Goal: Task Accomplishment & Management: Complete application form

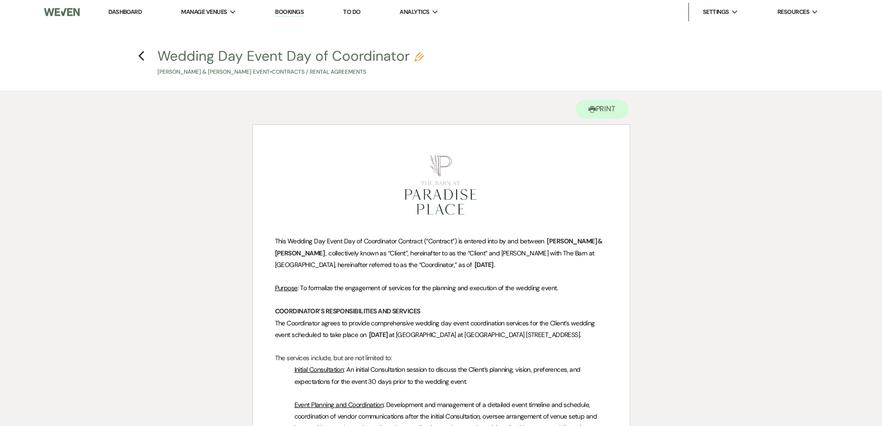
click at [283, 13] on link "Bookings" at bounding box center [289, 12] width 29 height 9
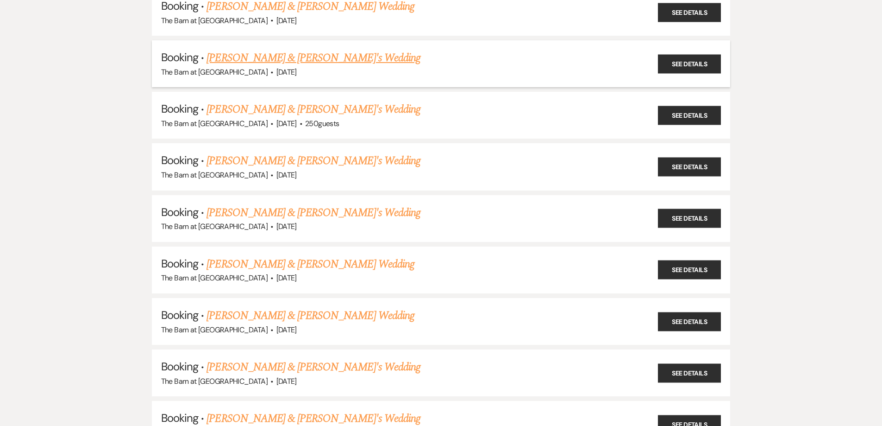
scroll to position [1343, 0]
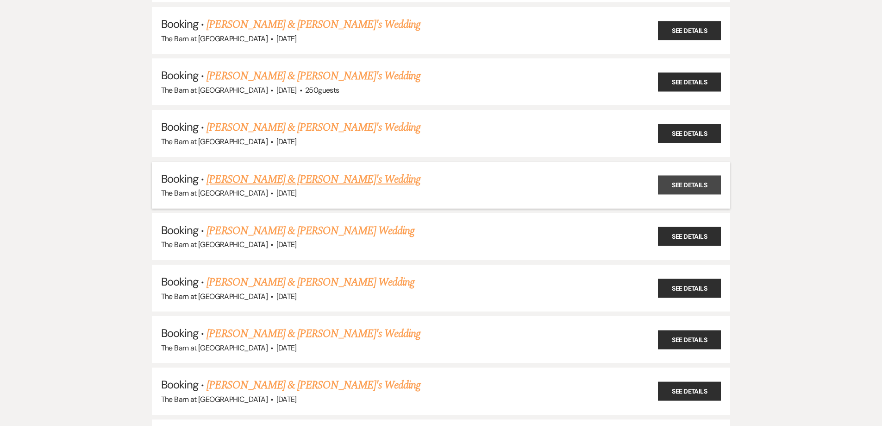
click at [694, 182] on link "See Details" at bounding box center [689, 184] width 63 height 19
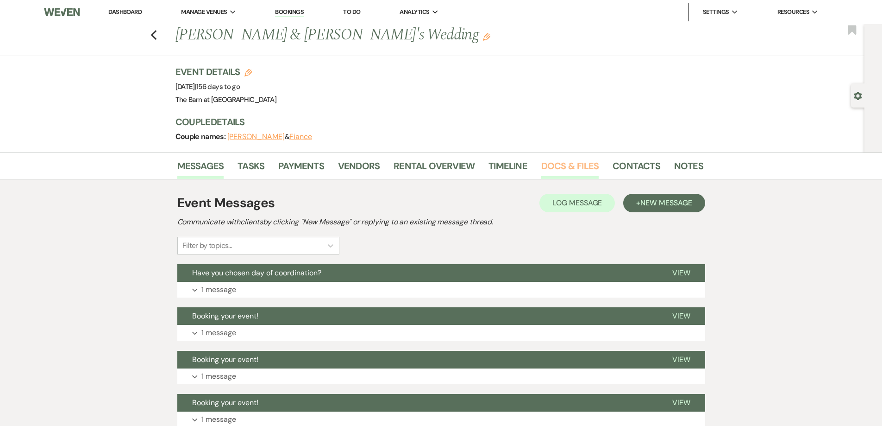
click at [570, 163] on link "Docs & Files" at bounding box center [569, 168] width 57 height 20
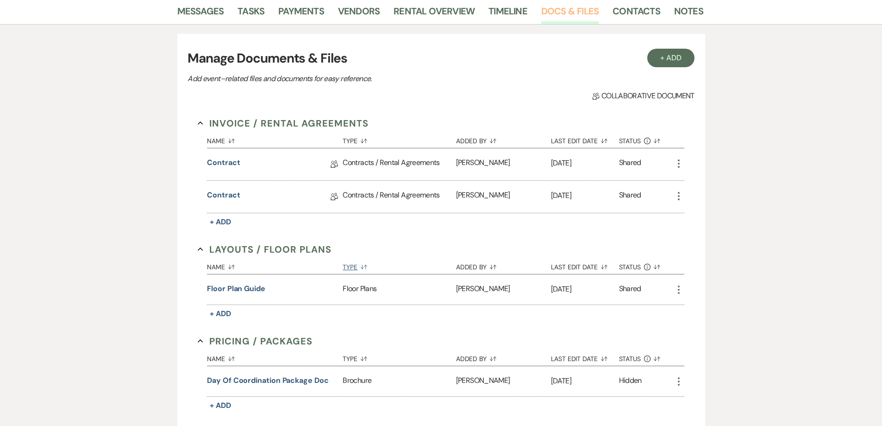
scroll to position [185, 0]
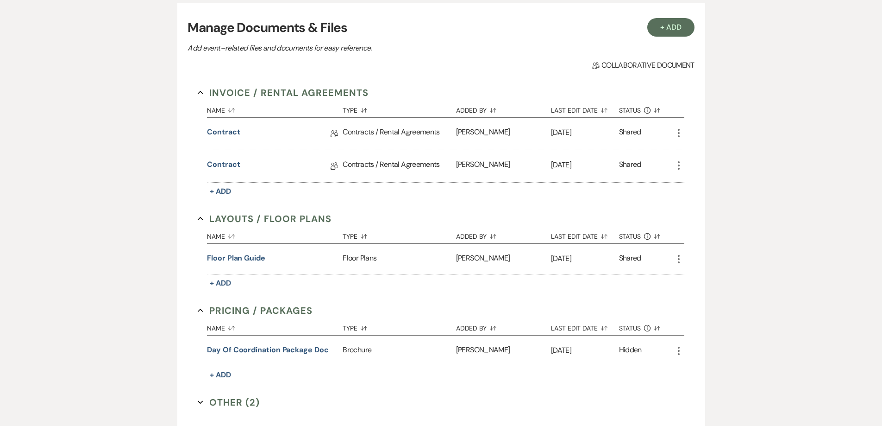
click at [678, 166] on use "button" at bounding box center [679, 165] width 2 height 8
click at [216, 165] on link "Contract" at bounding box center [223, 166] width 33 height 14
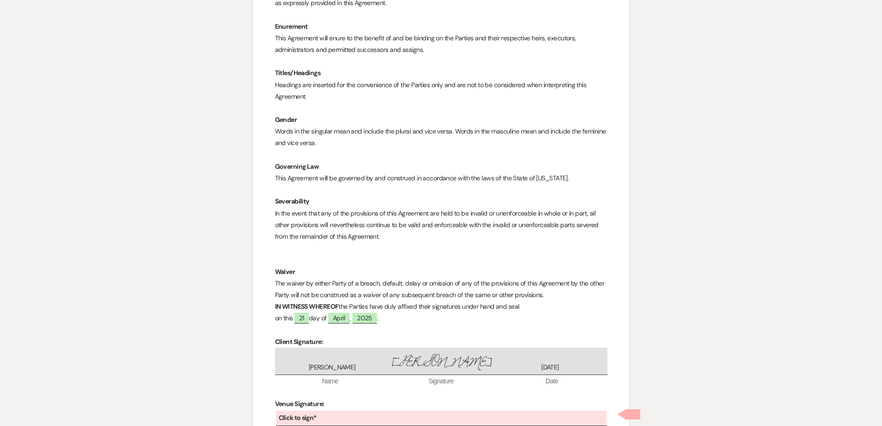
scroll to position [4062, 0]
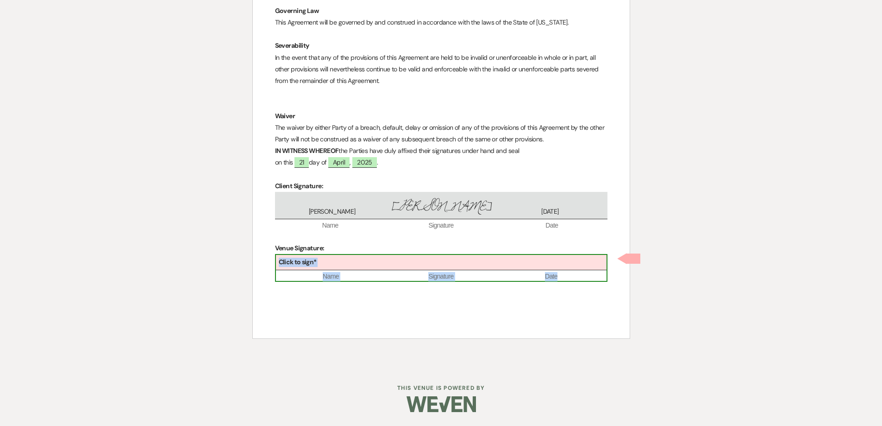
click at [326, 262] on div "Click to sign*" at bounding box center [441, 262] width 331 height 15
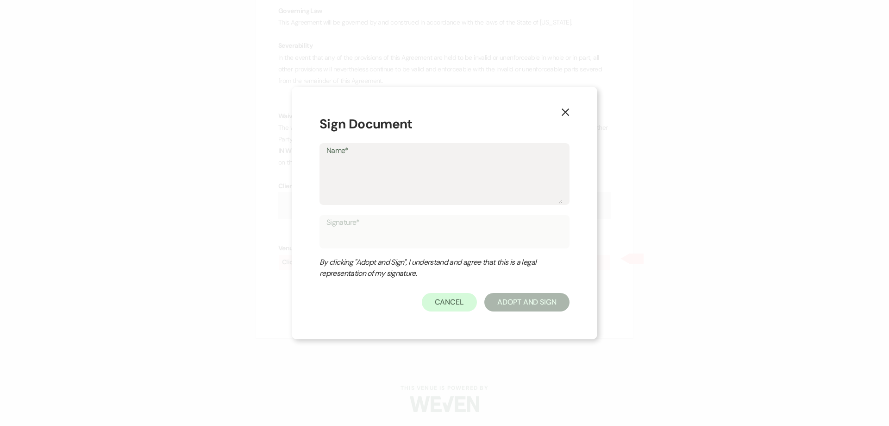
type textarea "B"
type input "B"
type textarea "Bl"
type input "Bl"
type textarea "Bla"
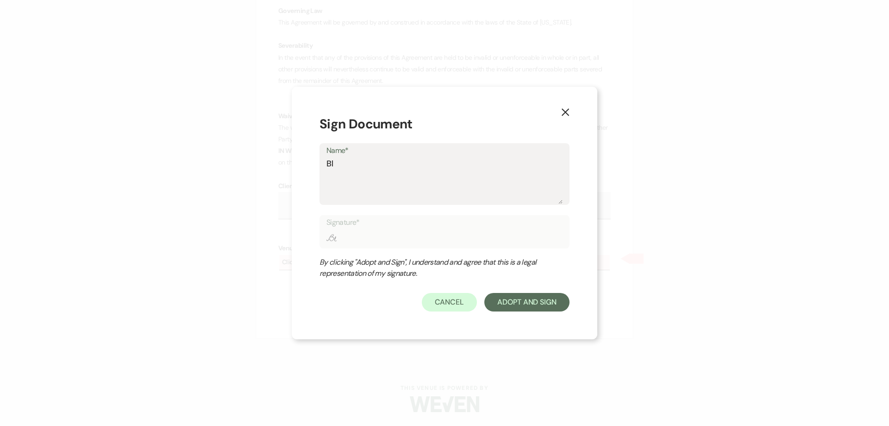
type input "Bla"
type textarea "Blai"
type input "Blai"
type textarea "[PERSON_NAME]"
type input "[PERSON_NAME]"
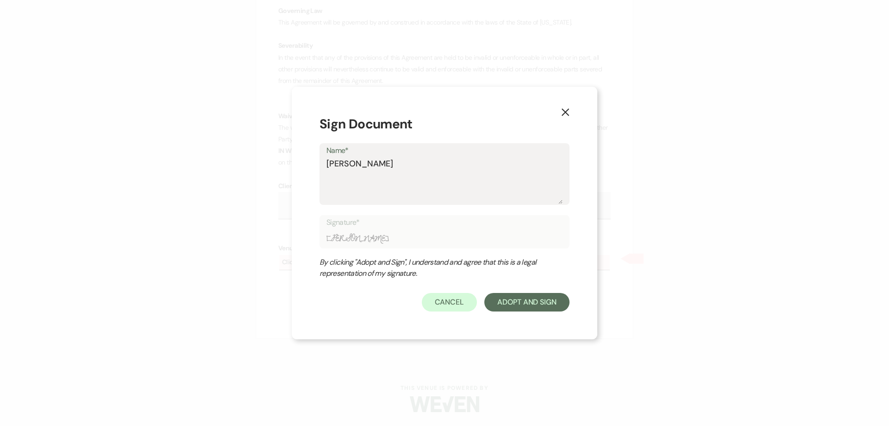
type textarea "[PERSON_NAME]"
type input "[PERSON_NAME]"
type textarea "[PERSON_NAME] S"
type input "[PERSON_NAME] S"
type textarea "[PERSON_NAME] St"
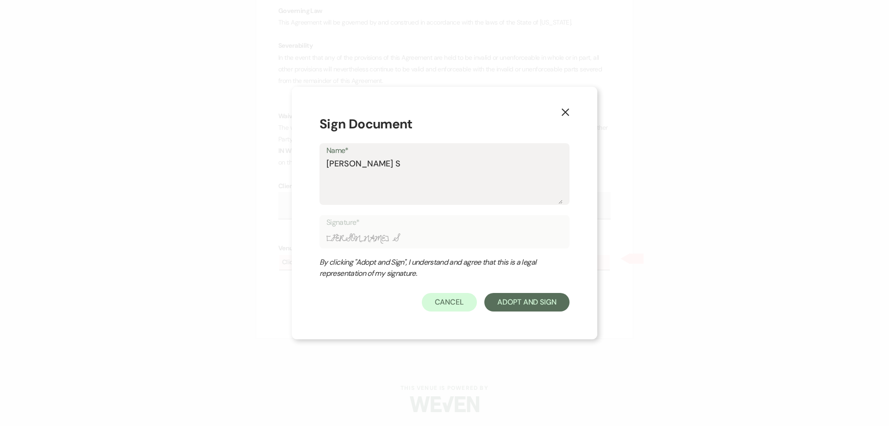
type input "[PERSON_NAME] St"
type textarea "[PERSON_NAME] Ste"
type input "[PERSON_NAME] Ste"
type textarea "[PERSON_NAME] Step"
type input "[PERSON_NAME] Step"
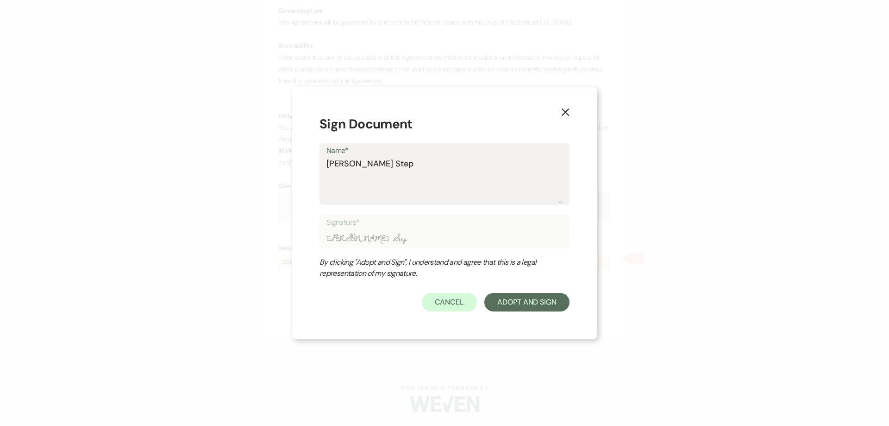
type textarea "[PERSON_NAME]"
type input "[PERSON_NAME]"
type textarea "[PERSON_NAME]"
type input "[PERSON_NAME]"
type textarea "[PERSON_NAME]"
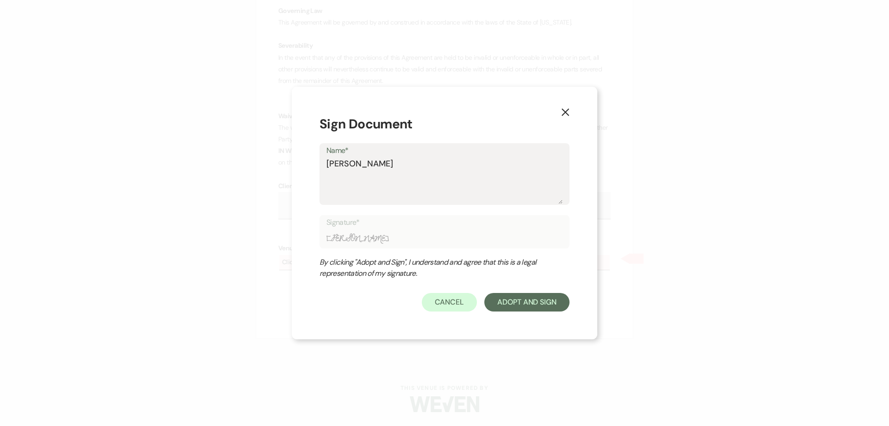
type input "[PERSON_NAME]"
type textarea "[PERSON_NAME]"
type input "[PERSON_NAME]"
type textarea "[PERSON_NAME]"
type input "[PERSON_NAME]"
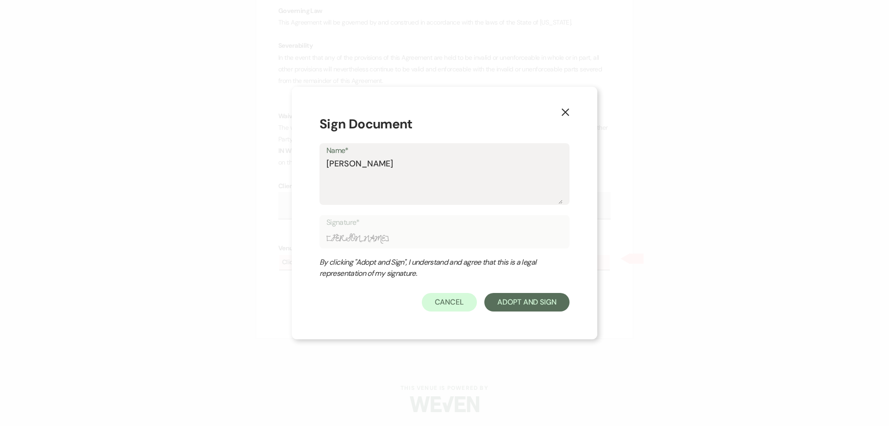
type textarea "[PERSON_NAME]"
type input "[PERSON_NAME]"
type textarea "[PERSON_NAME]"
click at [506, 300] on button "Adopt And Sign" at bounding box center [526, 302] width 85 height 19
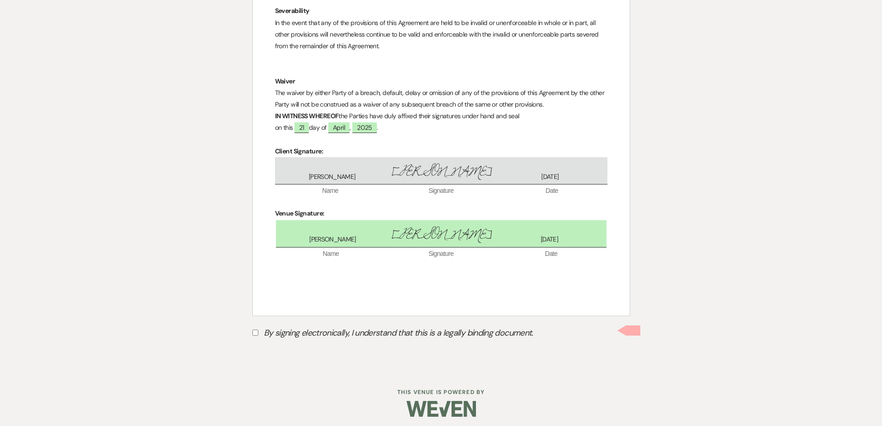
scroll to position [4101, 0]
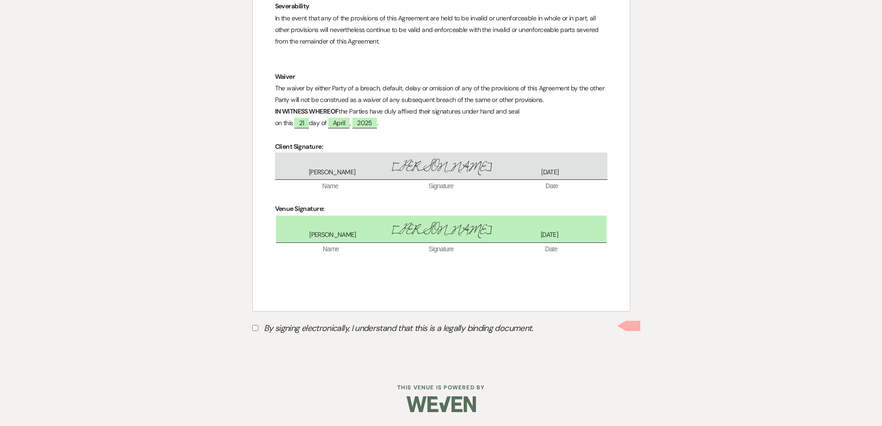
click at [286, 325] on label "By signing electronically, I understand that this is a legally binding document." at bounding box center [441, 329] width 378 height 18
click at [258, 325] on input "By signing electronically, I understand that this is a legally binding document." at bounding box center [255, 328] width 6 height 6
checkbox input "true"
click at [288, 348] on button "Submit" at bounding box center [284, 351] width 65 height 17
